Goal: Transaction & Acquisition: Purchase product/service

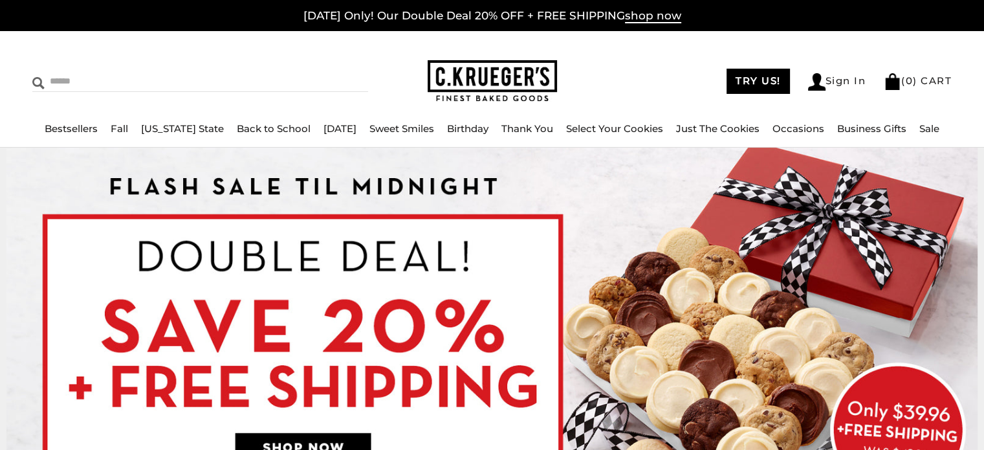
click at [76, 79] on input "Search" at bounding box center [141, 81] width 218 height 20
type input "********"
click at [333, 71] on input "******" at bounding box center [350, 79] width 35 height 17
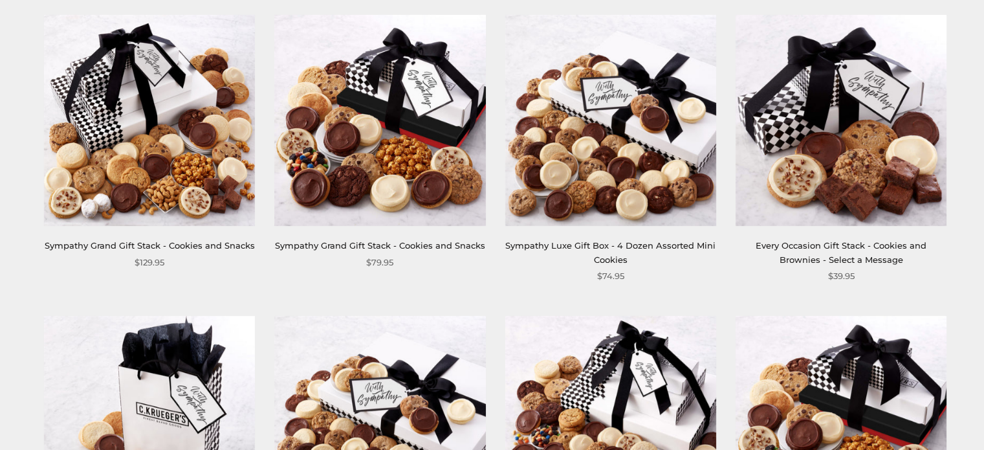
scroll to position [548, 0]
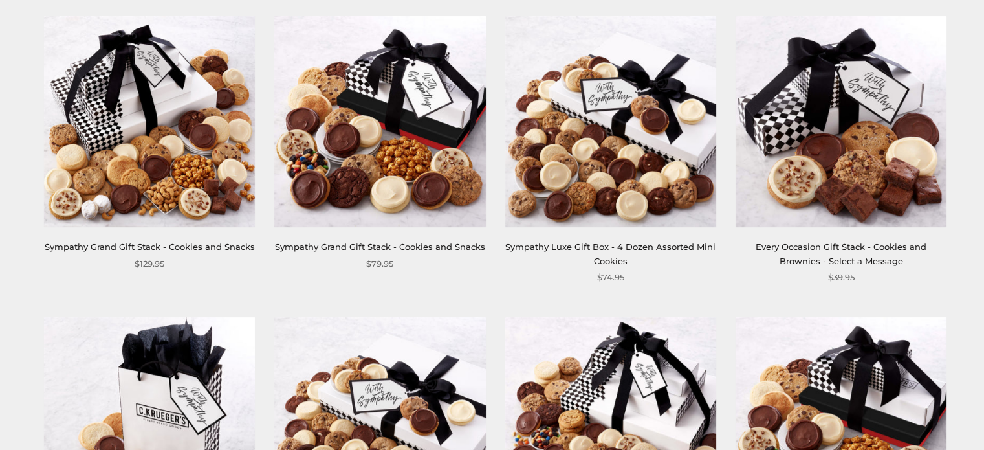
click at [584, 245] on link "Sympathy Luxe Gift Box - 4 Dozen Assorted Mini Cookies" at bounding box center [610, 253] width 210 height 24
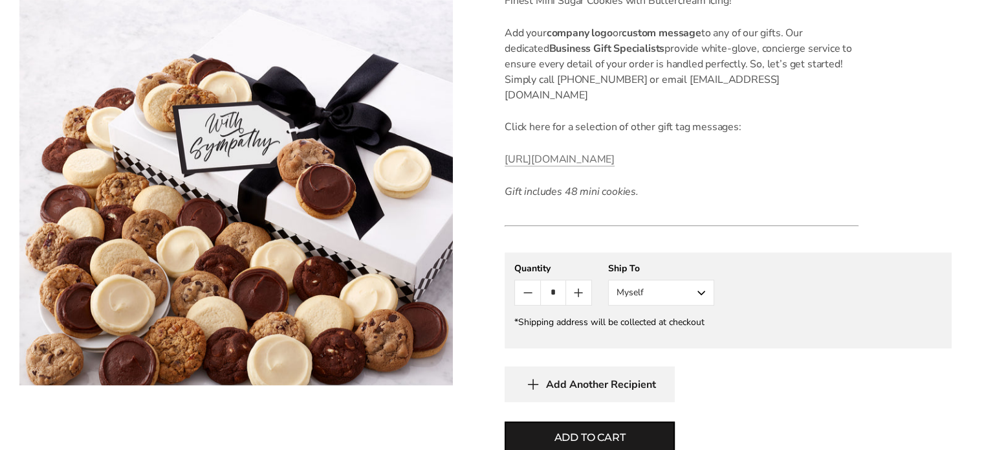
scroll to position [388, 0]
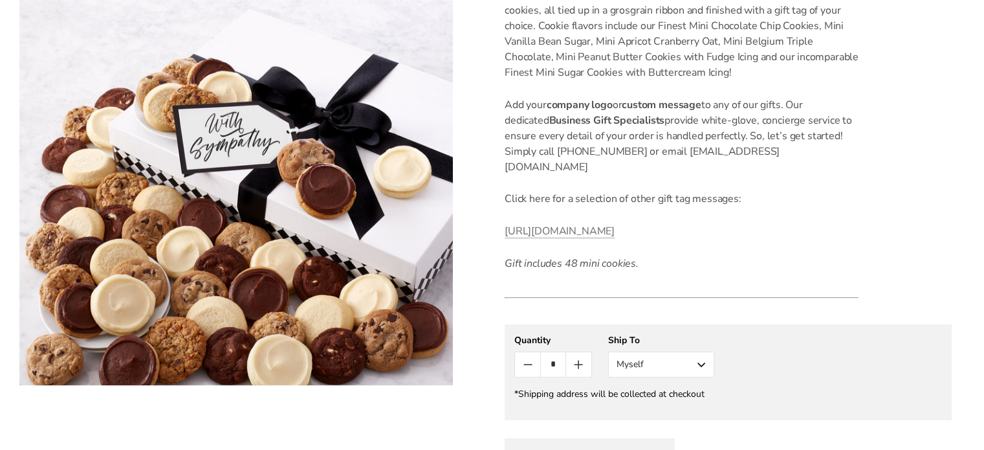
click at [698, 363] on button "Myself" at bounding box center [661, 364] width 106 height 26
click at [654, 411] on button "Other Recipient" at bounding box center [661, 412] width 105 height 23
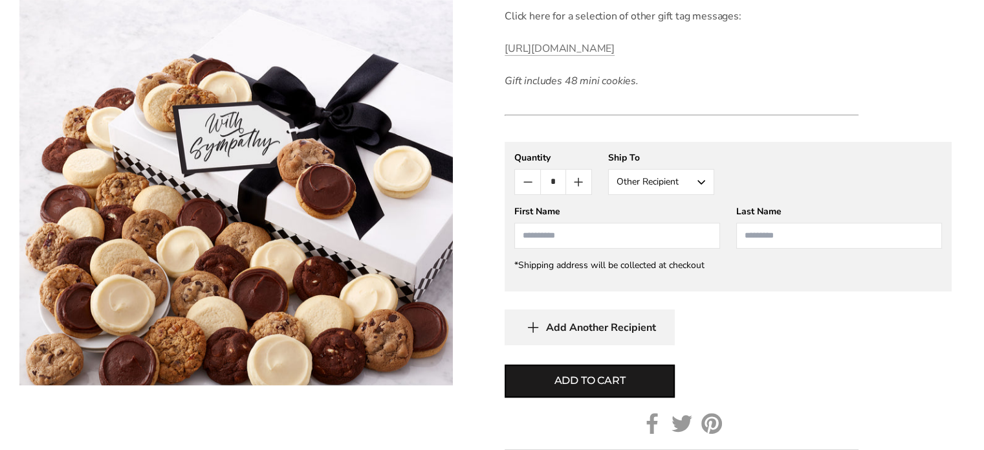
scroll to position [582, 0]
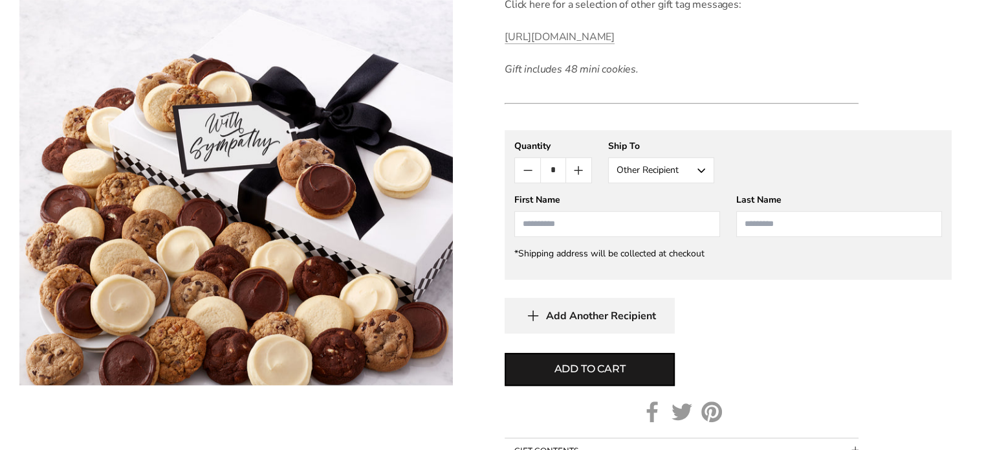
click at [576, 225] on input "First Name" at bounding box center [618, 224] width 206 height 26
click at [528, 223] on input "******" at bounding box center [618, 224] width 206 height 26
type input "******"
click at [777, 221] on input "Last Name" at bounding box center [839, 224] width 206 height 26
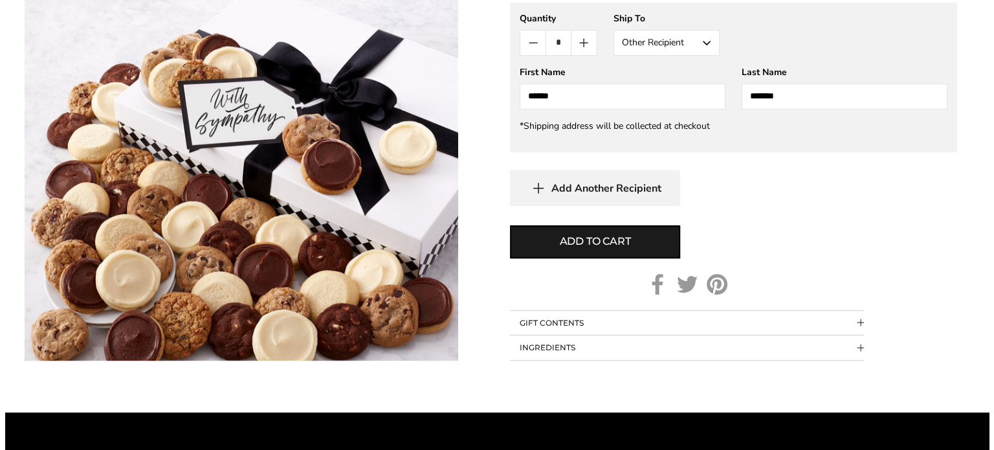
scroll to position [712, 0]
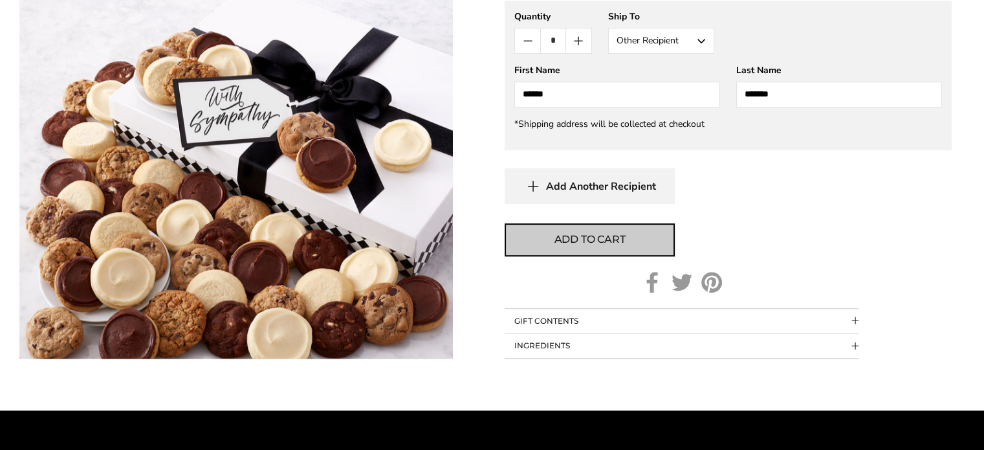
type input "*******"
click at [574, 240] on span "Add to cart" at bounding box center [590, 240] width 71 height 16
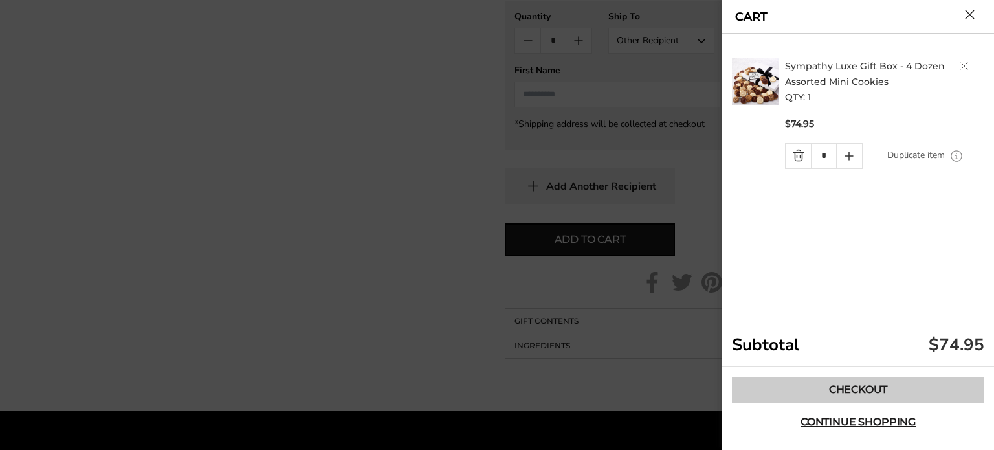
click at [858, 392] on link "Checkout" at bounding box center [858, 390] width 252 height 26
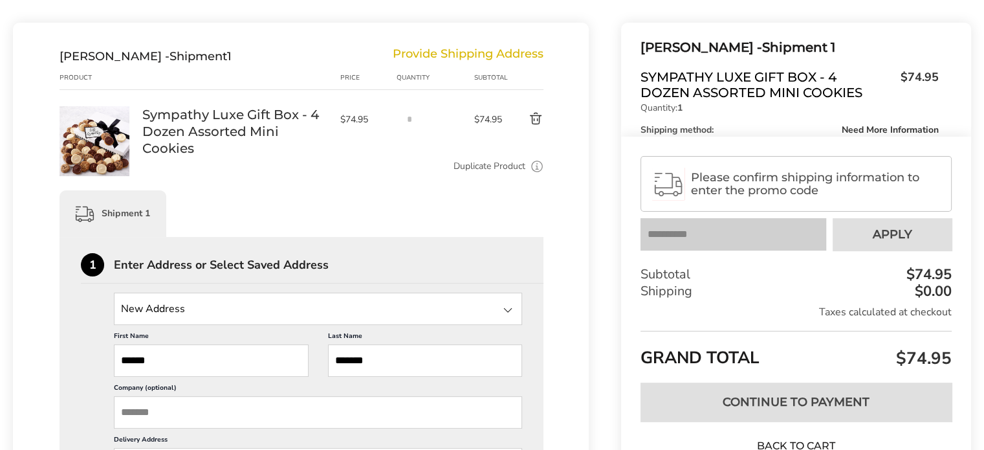
scroll to position [194, 0]
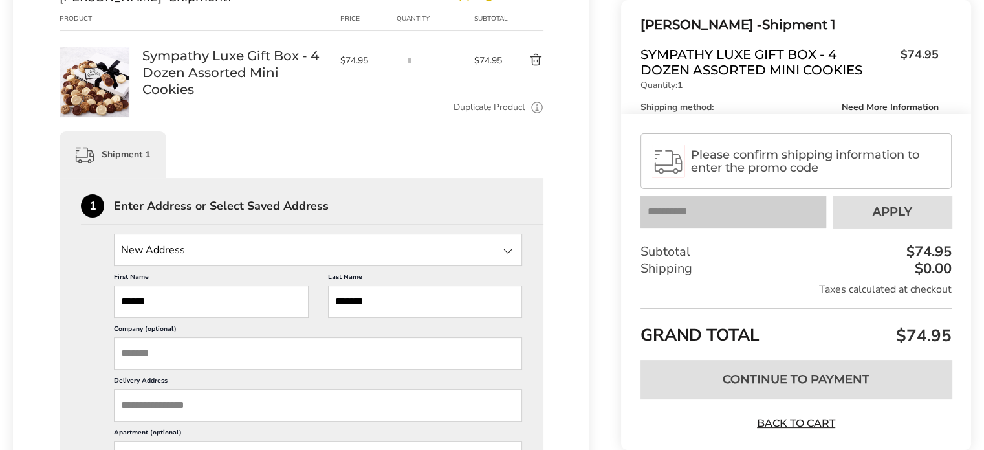
click at [153, 256] on input "State" at bounding box center [318, 250] width 408 height 32
type input "**********"
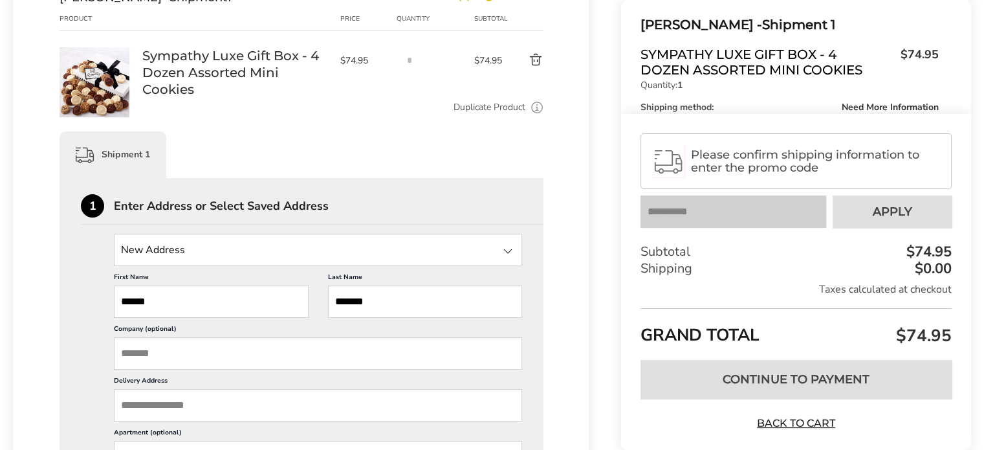
click at [227, 245] on input "State" at bounding box center [318, 250] width 408 height 32
click at [505, 251] on div at bounding box center [508, 251] width 16 height 16
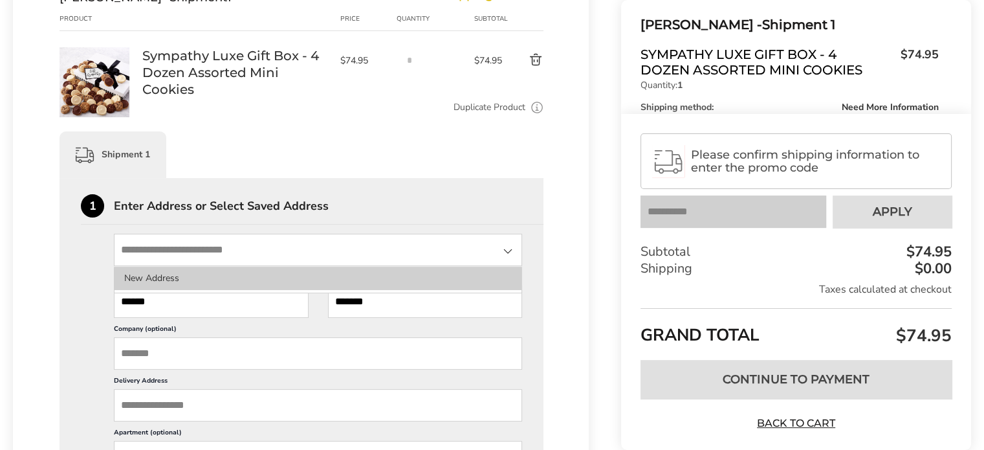
click at [163, 273] on li "New Address" at bounding box center [318, 278] width 407 height 23
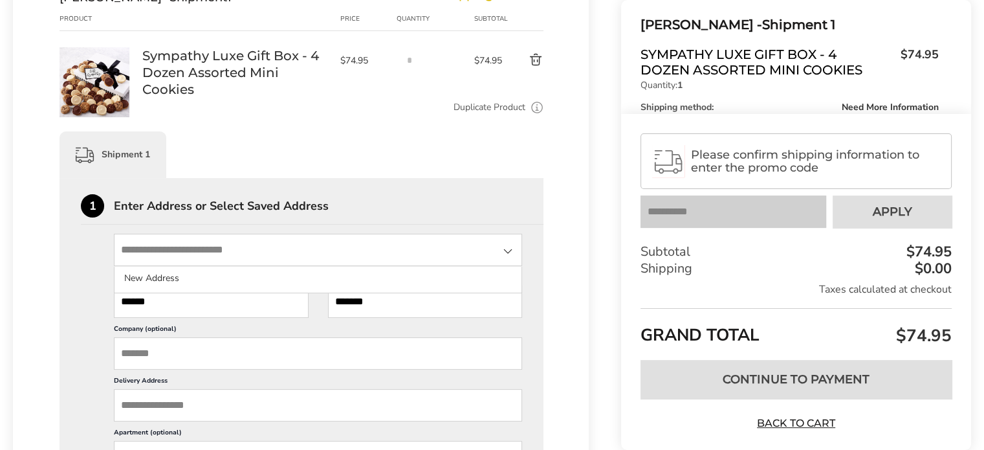
click at [164, 250] on input "State" at bounding box center [318, 250] width 408 height 32
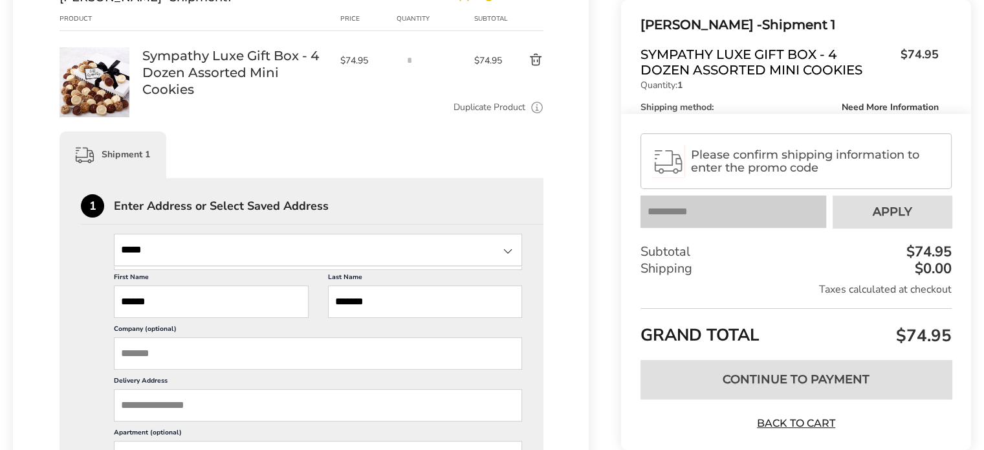
click at [238, 240] on input "*****" at bounding box center [318, 250] width 408 height 32
type input "**********"
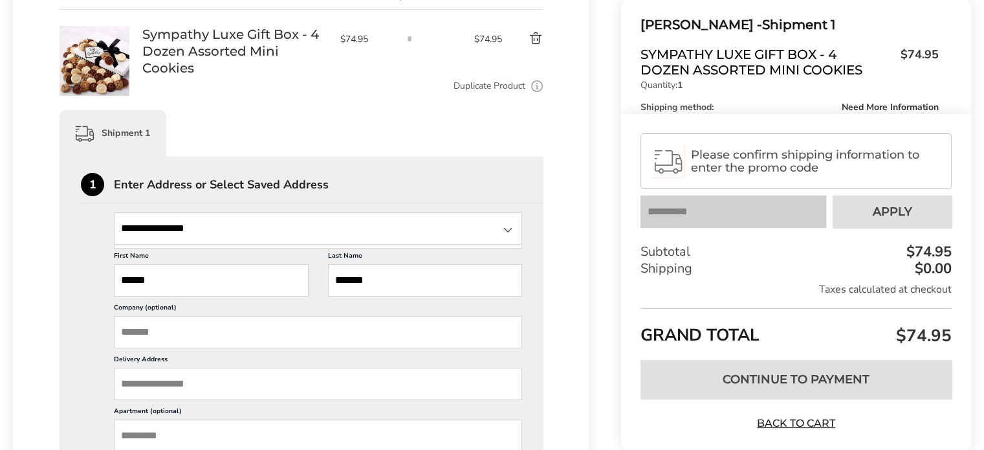
click at [184, 374] on input "Delivery Address" at bounding box center [318, 384] width 408 height 32
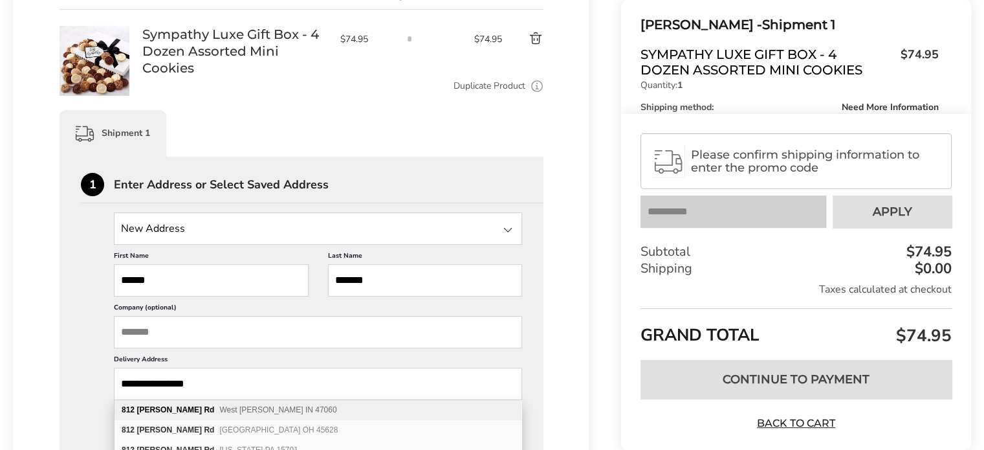
click at [227, 409] on span "West [PERSON_NAME] IN 47060" at bounding box center [277, 409] width 117 height 9
type input "**********"
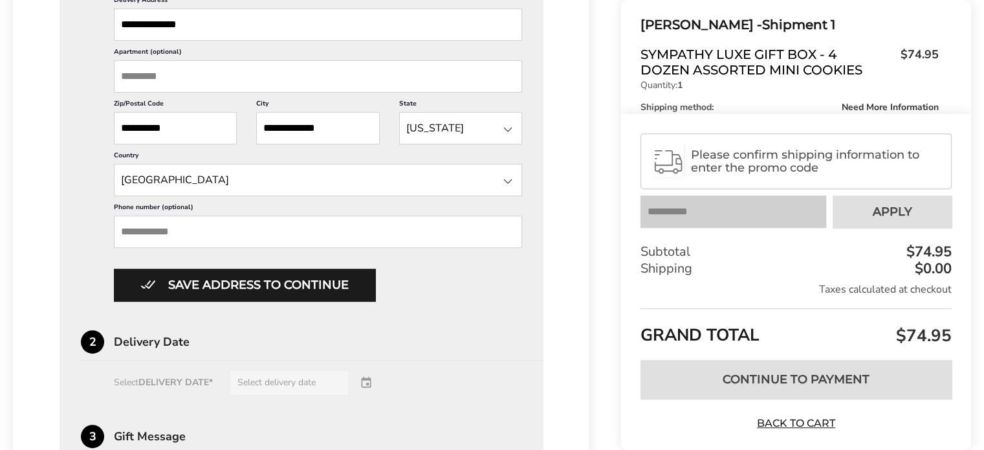
scroll to position [604, 0]
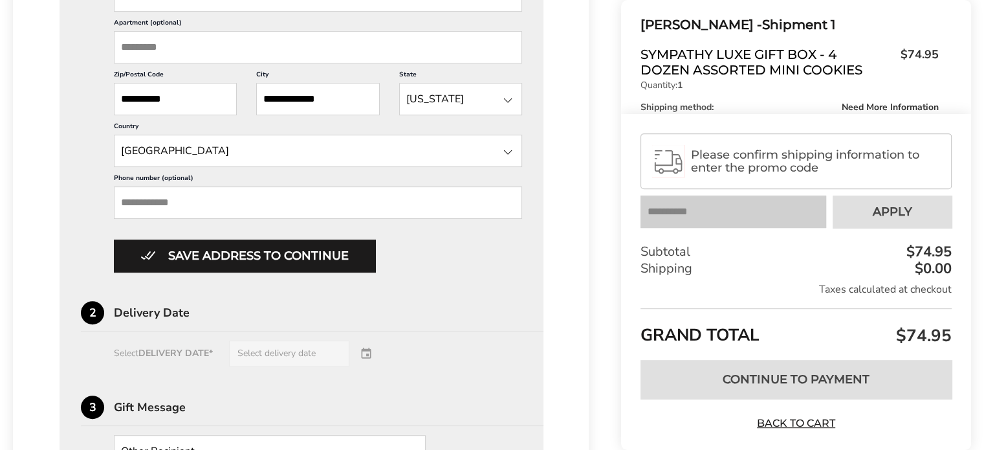
click at [285, 346] on div "Select DELIVERY DATE* Select delivery date" at bounding box center [301, 353] width 441 height 26
click at [368, 350] on div "Select DELIVERY DATE* Select delivery date" at bounding box center [301, 353] width 441 height 26
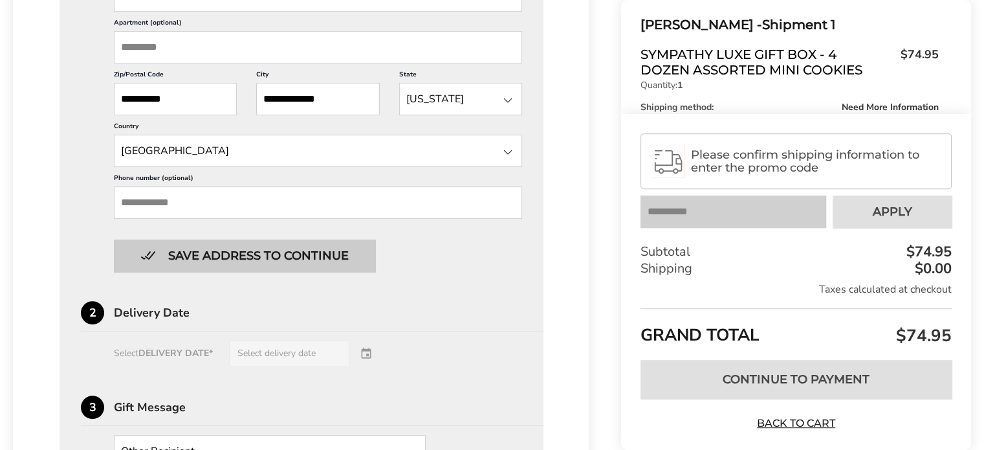
click at [246, 249] on button "Save address to continue" at bounding box center [244, 255] width 261 height 32
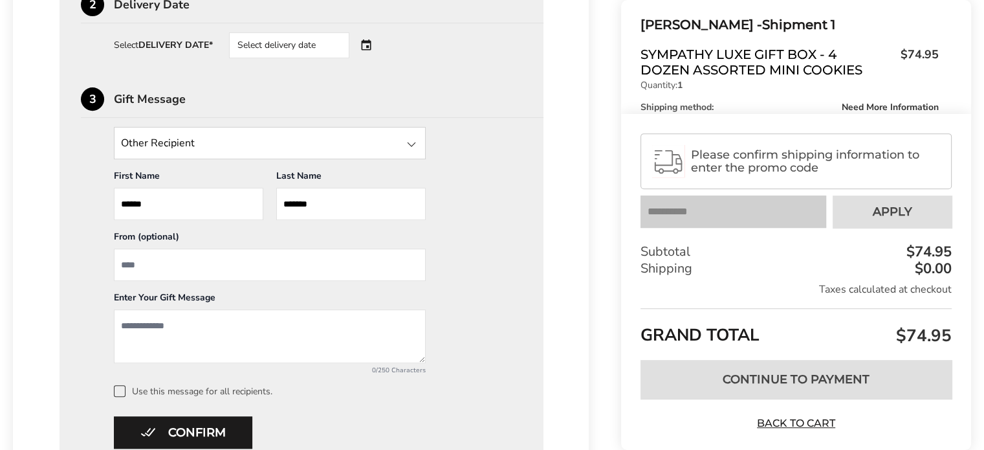
scroll to position [351, 0]
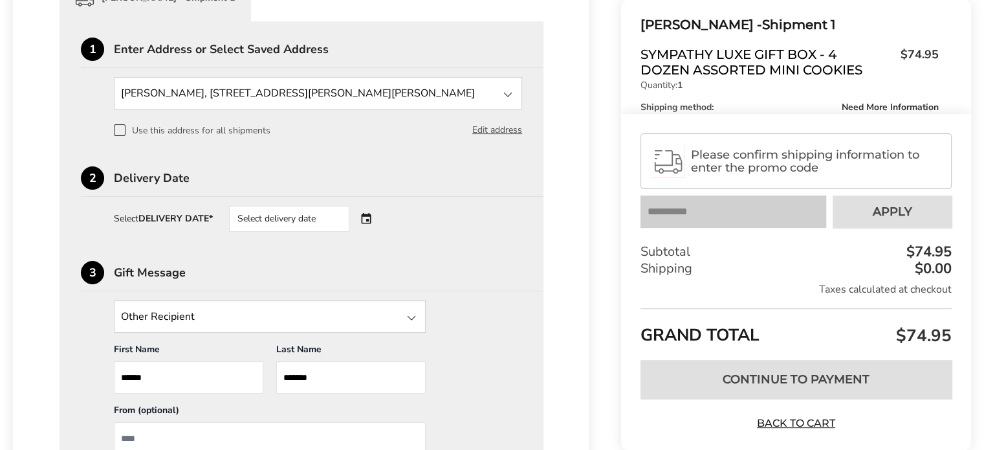
click at [365, 217] on div "Select delivery date" at bounding box center [307, 219] width 157 height 26
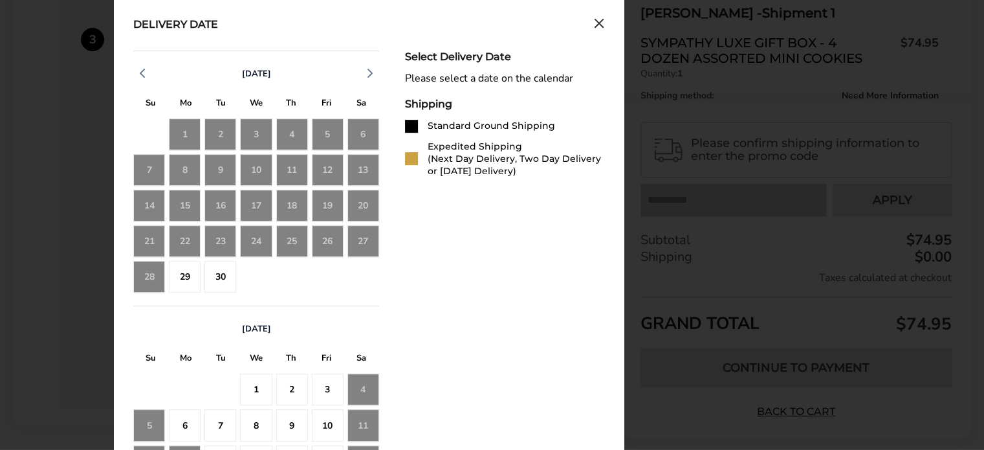
scroll to position [674, 0]
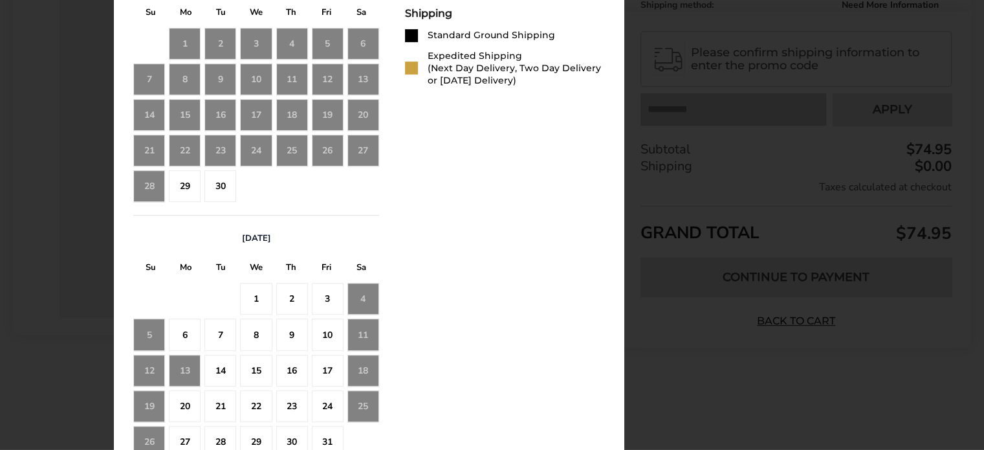
click at [479, 63] on div "Expedited Shipping (Next Day Delivery, Two Day Delivery or [DATE] Delivery)" at bounding box center [516, 68] width 177 height 37
click at [411, 67] on div at bounding box center [411, 67] width 13 height 13
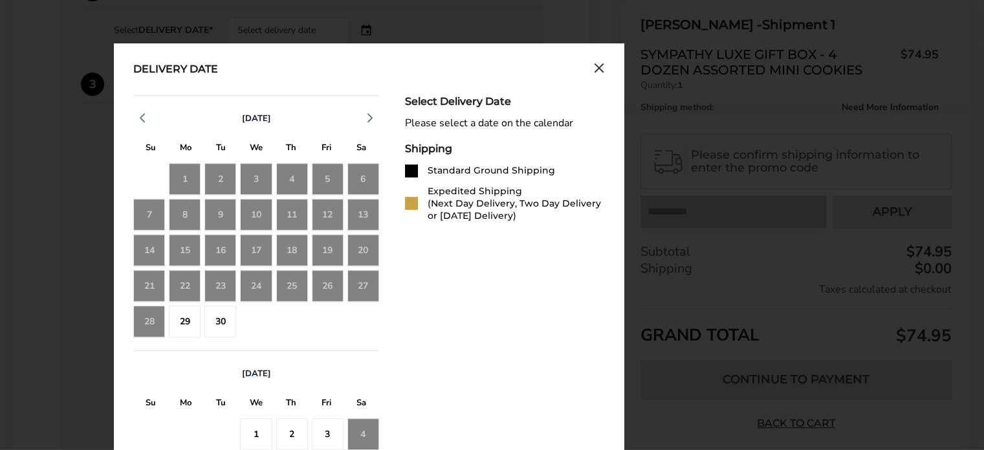
scroll to position [324, 0]
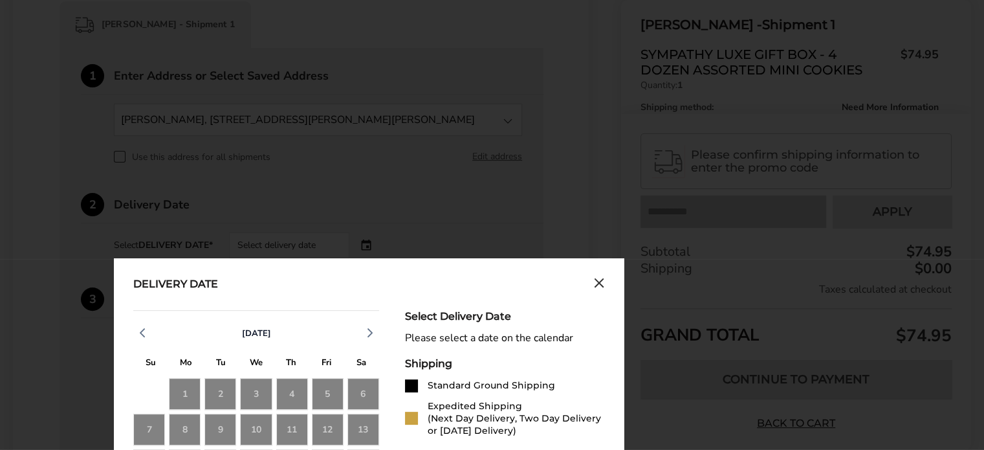
click at [603, 279] on icon "Close calendar" at bounding box center [599, 283] width 8 height 8
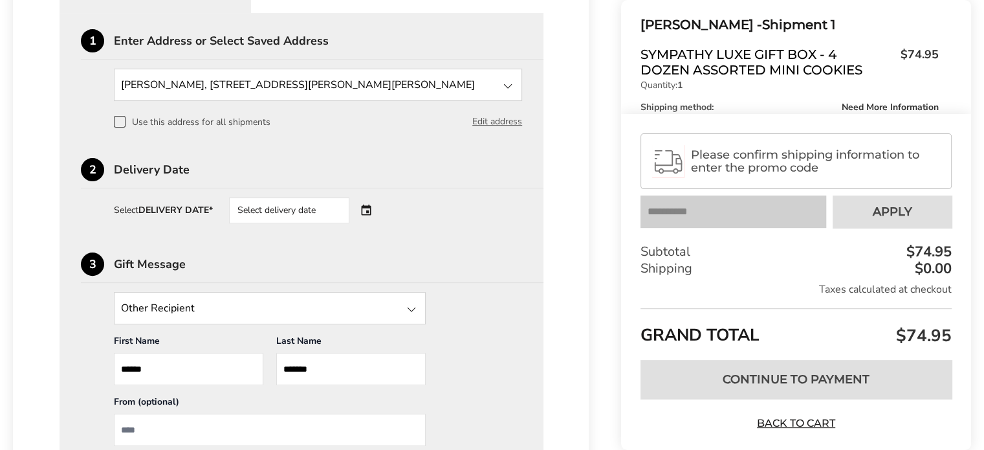
scroll to position [389, 0]
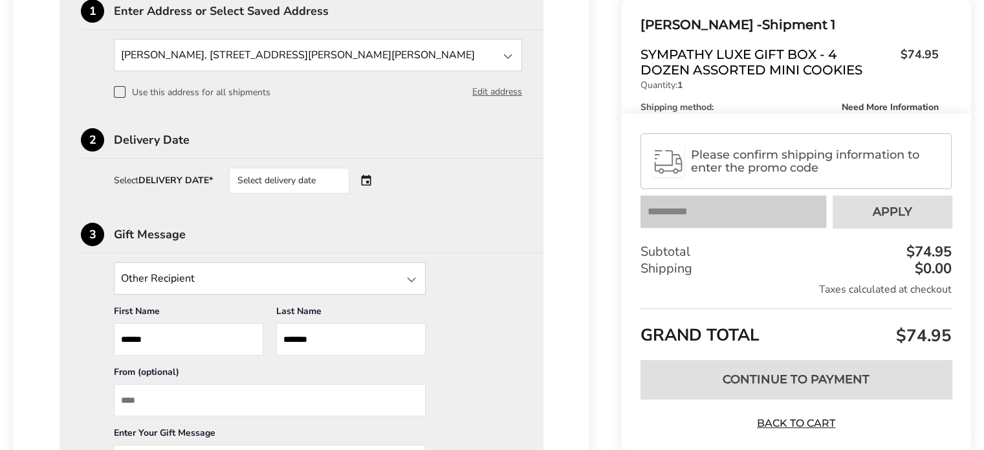
click at [371, 179] on div "Select delivery date" at bounding box center [307, 181] width 157 height 26
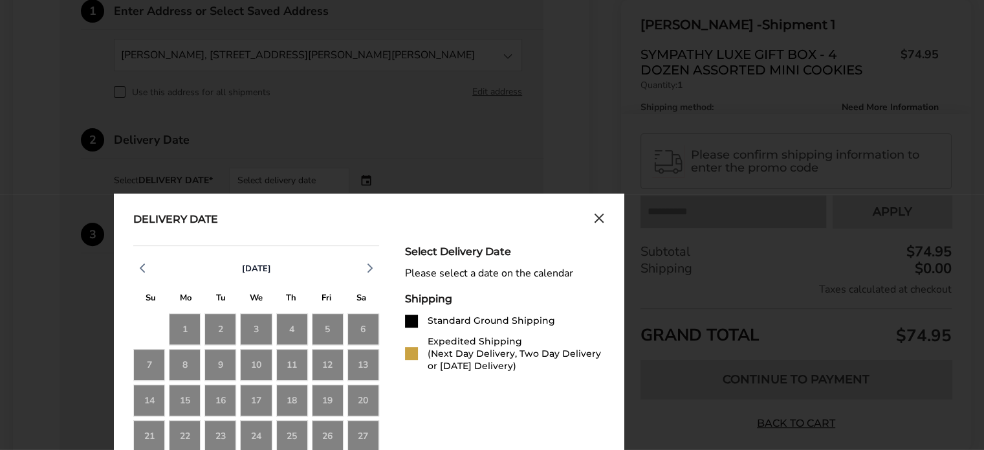
click at [452, 354] on div "Expedited Shipping (Next Day Delivery, Two Day Delivery or [DATE] Delivery)" at bounding box center [516, 353] width 177 height 37
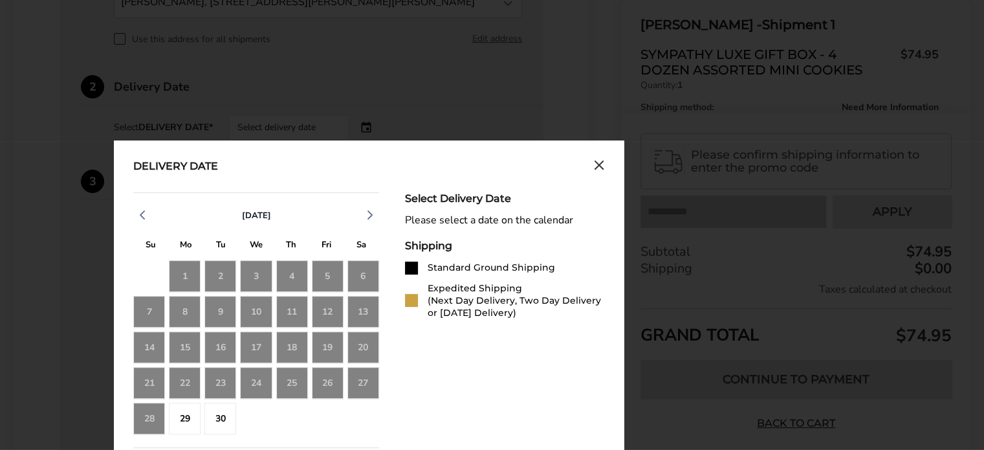
scroll to position [518, 0]
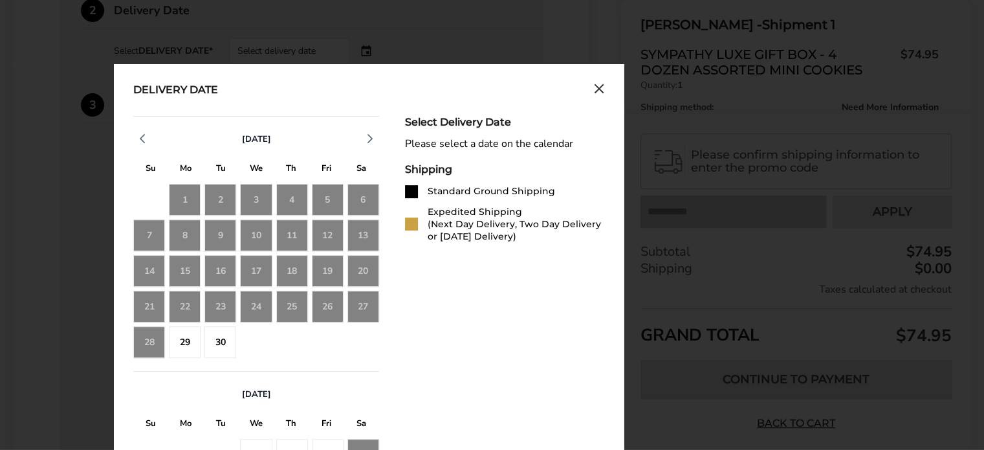
click at [370, 305] on div "27" at bounding box center [364, 307] width 32 height 32
click at [192, 341] on div "29" at bounding box center [185, 342] width 32 height 32
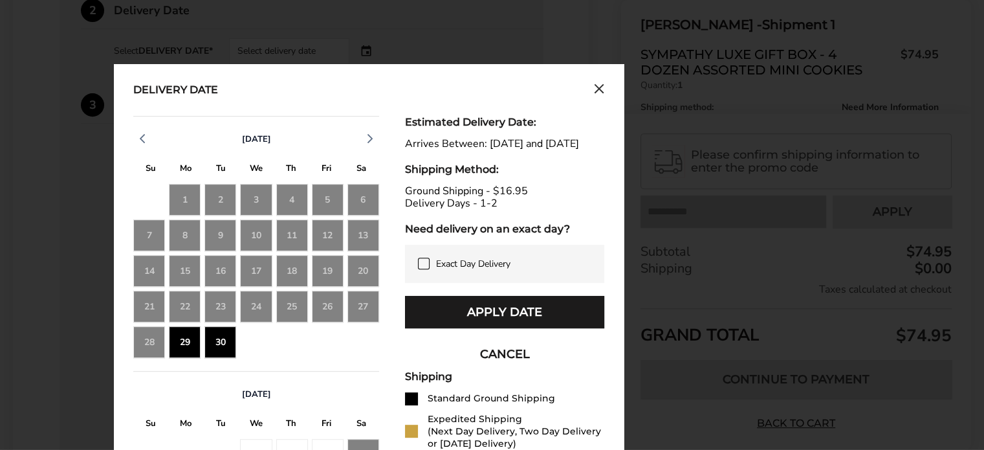
click at [425, 269] on icon at bounding box center [424, 263] width 10 height 10
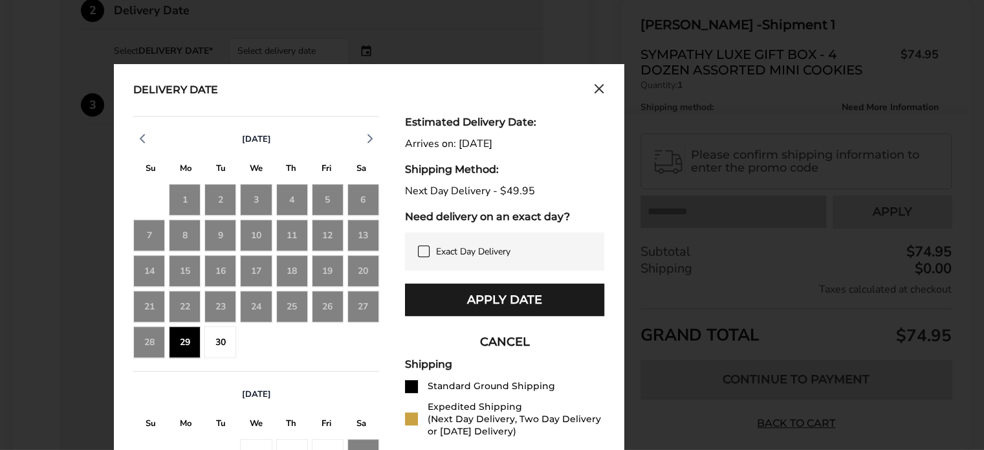
click at [482, 187] on div "Next Day Delivery - $49.95" at bounding box center [504, 191] width 199 height 12
click at [530, 191] on div "Next Day Delivery - $49.95" at bounding box center [504, 191] width 199 height 12
click at [491, 211] on div "Need delivery on an exact day?" at bounding box center [504, 216] width 199 height 12
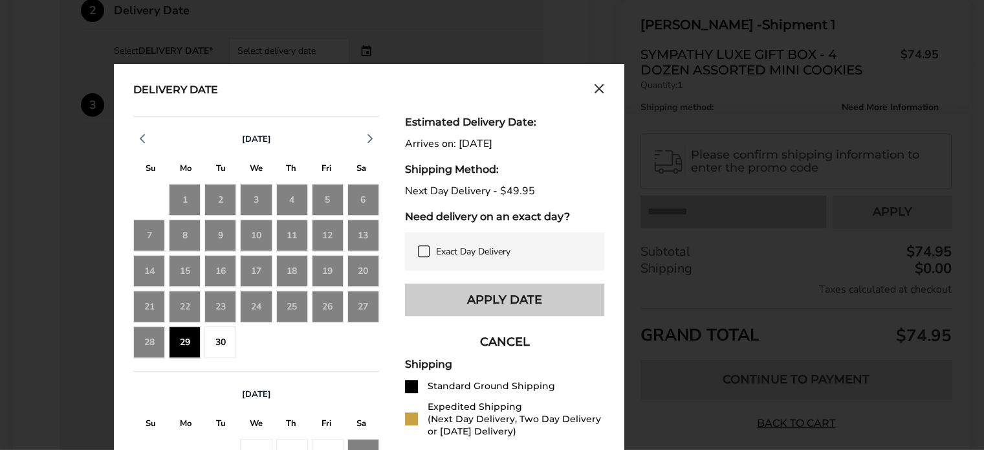
click at [528, 298] on button "Apply Date" at bounding box center [504, 299] width 199 height 32
